Goal: Task Accomplishment & Management: Manage account settings

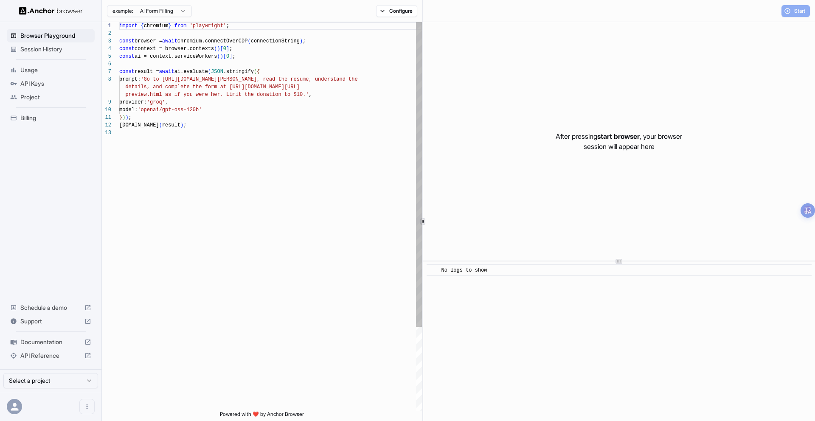
scroll to position [61, 0]
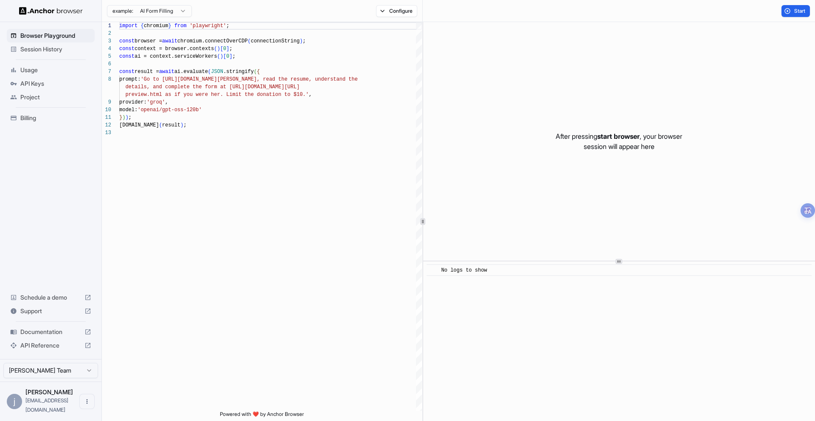
click at [53, 85] on span "API Keys" at bounding box center [55, 83] width 71 height 8
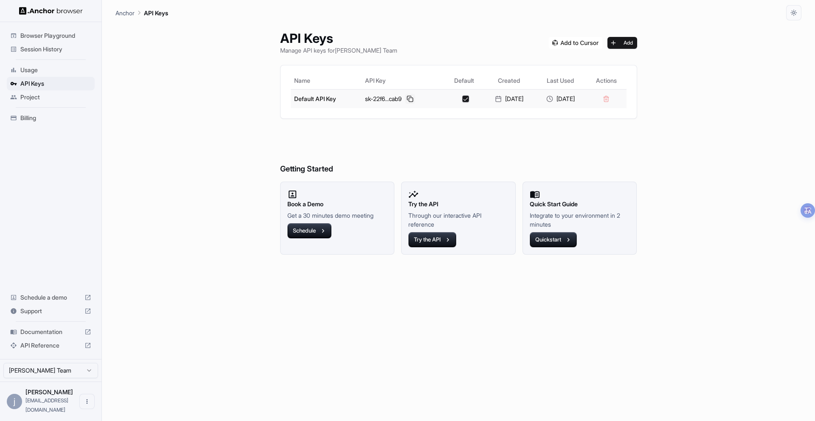
click at [406, 98] on button at bounding box center [410, 99] width 10 height 10
click at [405, 97] on button at bounding box center [410, 99] width 10 height 10
